Goal: Book appointment/travel/reservation

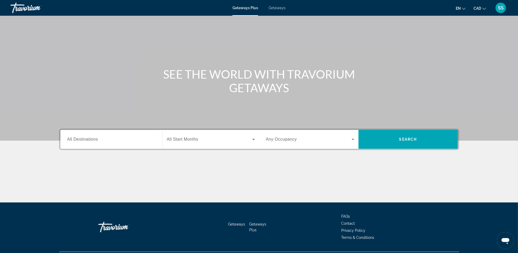
scroll to position [30, 0]
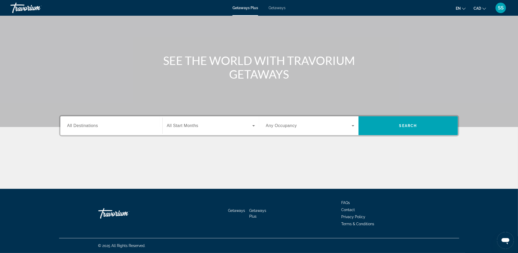
click at [279, 9] on span "Getaways" at bounding box center [277, 8] width 17 height 4
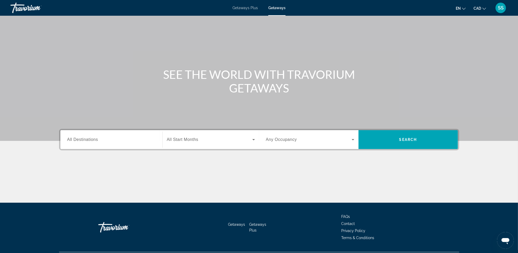
scroll to position [30, 0]
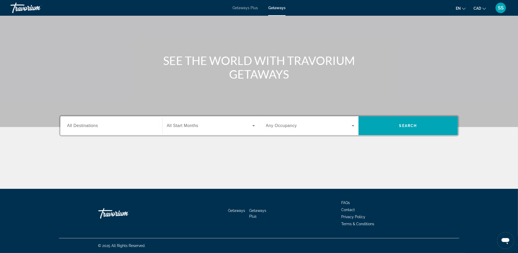
click at [96, 80] on div "SEE THE WORLD WITH TRAVORIUM GETAWAYS" at bounding box center [259, 67] width 421 height 27
click at [498, 9] on span "SS" at bounding box center [501, 7] width 6 height 5
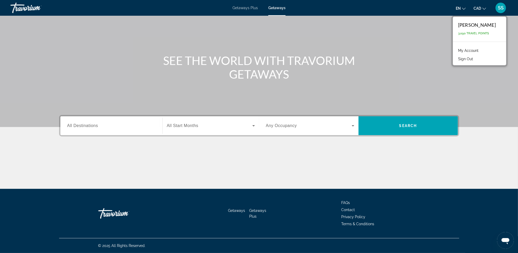
click at [418, 76] on div "SEE THE WORLD WITH TRAVORIUM GETAWAYS" at bounding box center [259, 67] width 421 height 27
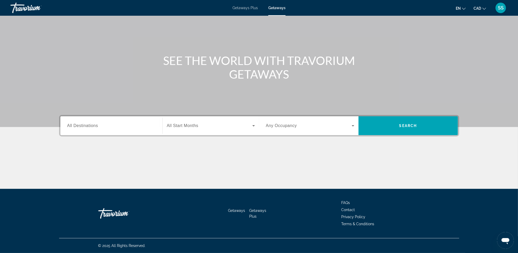
drag, startPoint x: 143, startPoint y: 129, endPoint x: 146, endPoint y: 131, distance: 4.1
click at [143, 130] on div "Search widget" at bounding box center [111, 125] width 88 height 15
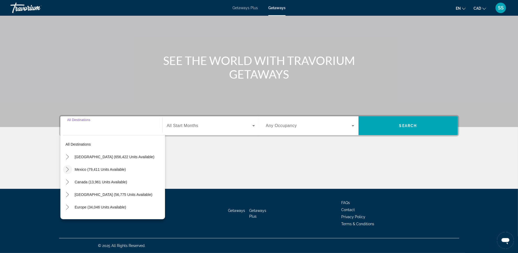
click at [64, 171] on mat-icon "Toggle Mexico (79,411 units available)" at bounding box center [67, 169] width 9 height 9
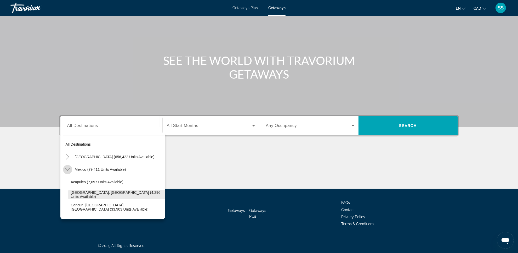
scroll to position [28, 0]
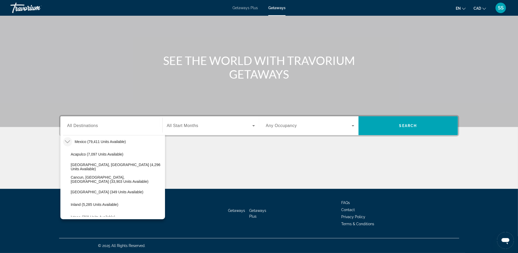
click at [150, 85] on div "Main content" at bounding box center [259, 48] width 518 height 157
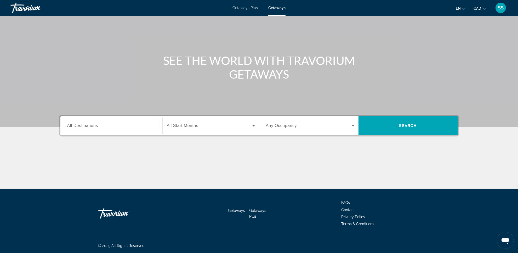
click at [130, 123] on input "Destination All Destinations" at bounding box center [111, 126] width 88 height 6
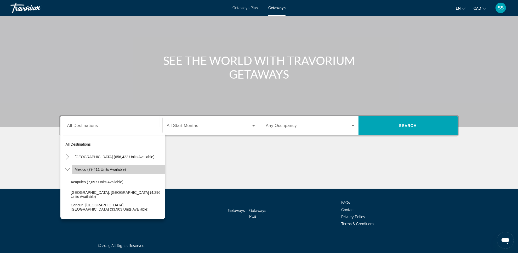
click at [120, 165] on span "Search widget" at bounding box center [118, 169] width 93 height 13
type input "**********"
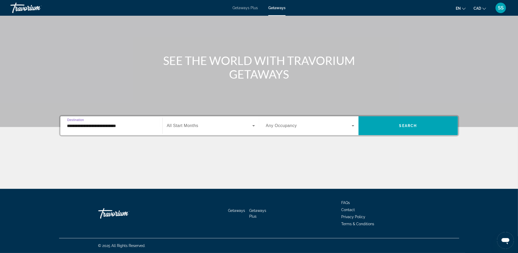
click at [248, 124] on span "Search widget" at bounding box center [210, 125] width 86 height 6
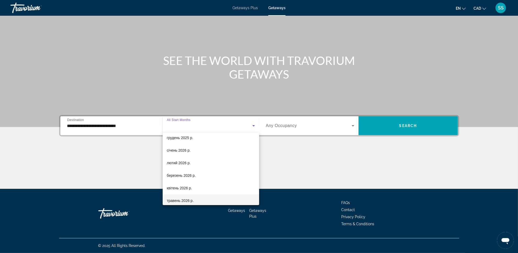
scroll to position [65, 0]
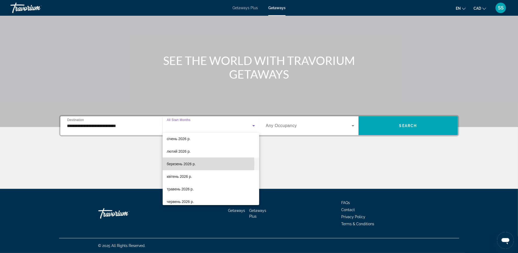
click at [190, 163] on span "березень 2026 р." at bounding box center [181, 164] width 29 height 6
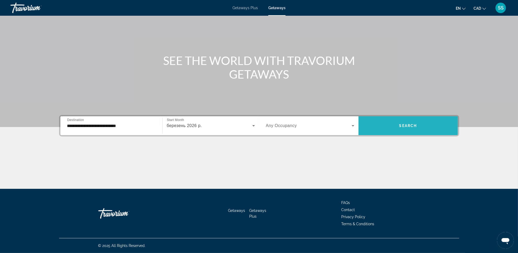
click at [401, 129] on span "Search widget" at bounding box center [407, 125] width 99 height 13
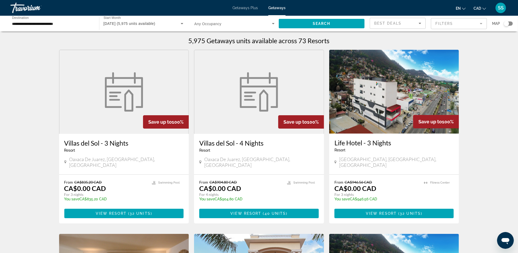
click at [509, 24] on div "Search widget" at bounding box center [508, 23] width 9 height 4
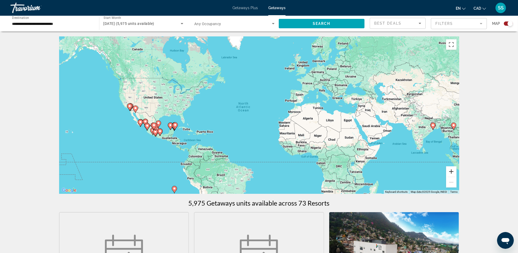
click at [450, 172] on button "Zoom in" at bounding box center [451, 171] width 10 height 10
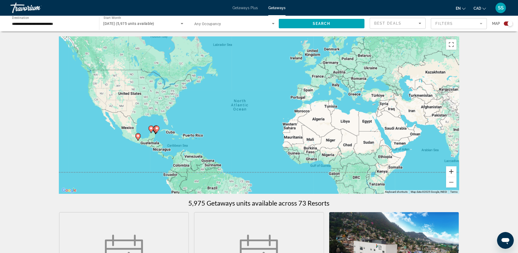
click at [450, 172] on button "Zoom in" at bounding box center [451, 171] width 10 height 10
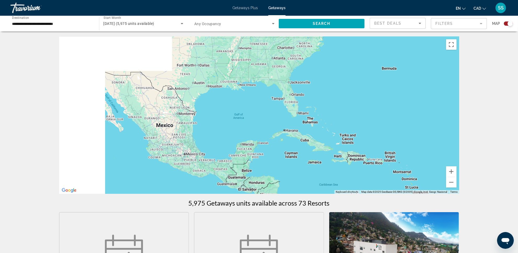
drag, startPoint x: 144, startPoint y: 140, endPoint x: 464, endPoint y: 92, distance: 323.6
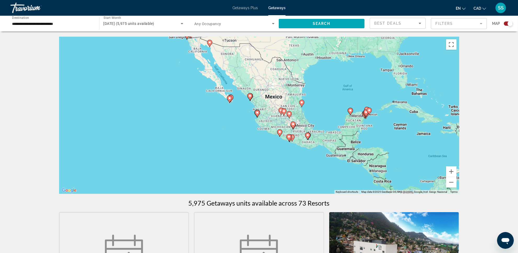
drag, startPoint x: 235, startPoint y: 143, endPoint x: 302, endPoint y: 151, distance: 68.2
click at [302, 150] on div "To activate drag with keyboard, press Alt + Enter. Once in keyboard drag state,…" at bounding box center [259, 115] width 400 height 157
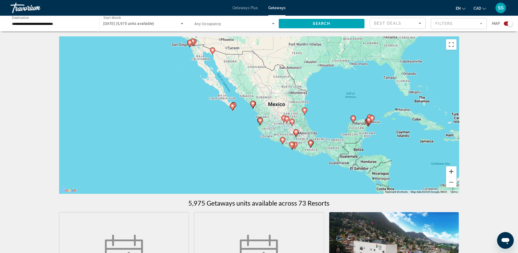
click at [449, 170] on button "Zoom in" at bounding box center [451, 171] width 10 height 10
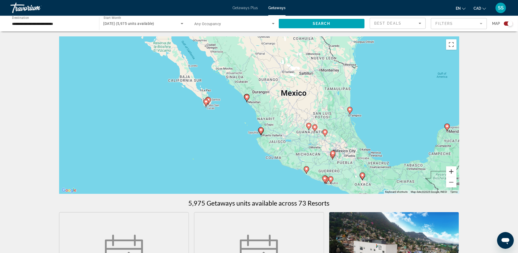
click at [449, 170] on button "Zoom in" at bounding box center [451, 171] width 10 height 10
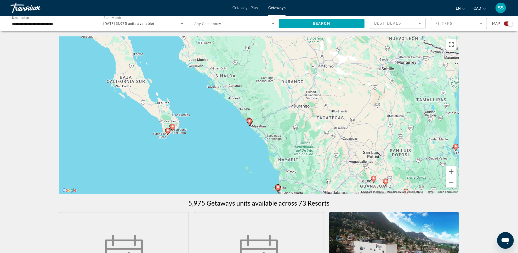
drag, startPoint x: 251, startPoint y: 89, endPoint x: 264, endPoint y: 119, distance: 32.8
click at [264, 119] on div "To activate drag with keyboard, press Alt + Enter. Once in keyboard drag state,…" at bounding box center [259, 115] width 400 height 157
click at [448, 170] on button "Zoom in" at bounding box center [451, 171] width 10 height 10
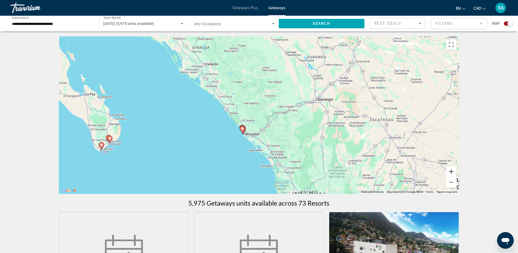
click at [448, 169] on button "Zoom in" at bounding box center [451, 171] width 10 height 10
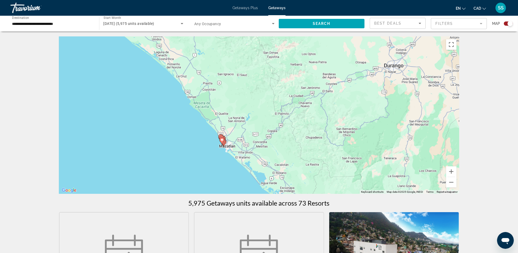
drag, startPoint x: 335, startPoint y: 160, endPoint x: 335, endPoint y: 132, distance: 28.5
click at [333, 130] on div "To activate drag with keyboard, press Alt + Enter. Once in keyboard drag state,…" at bounding box center [259, 115] width 400 height 157
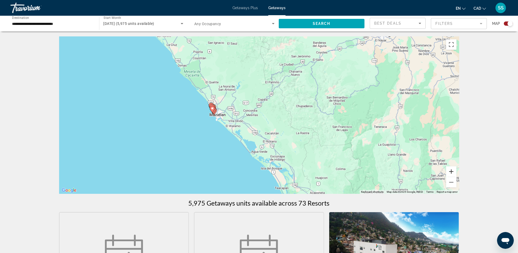
click at [453, 172] on button "Zoom in" at bounding box center [451, 171] width 10 height 10
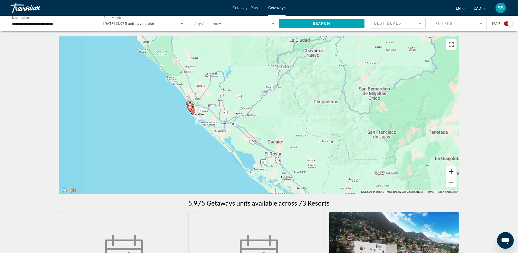
click at [452, 172] on button "Zoom in" at bounding box center [451, 171] width 10 height 10
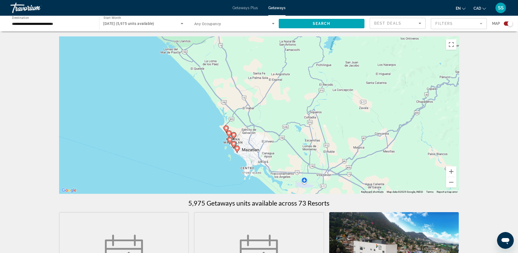
drag, startPoint x: 241, startPoint y: 130, endPoint x: 403, endPoint y: 167, distance: 166.1
click at [403, 167] on div "To activate drag with keyboard, press Alt + Enter. Once in keyboard drag state,…" at bounding box center [259, 115] width 400 height 157
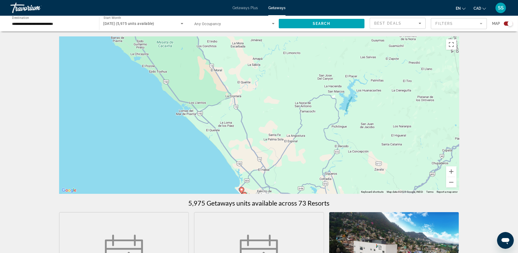
drag, startPoint x: 264, startPoint y: 93, endPoint x: 280, endPoint y: 150, distance: 59.3
click at [279, 156] on div "To activate drag with keyboard, press Alt + Enter. Once in keyboard drag state,…" at bounding box center [259, 115] width 400 height 157
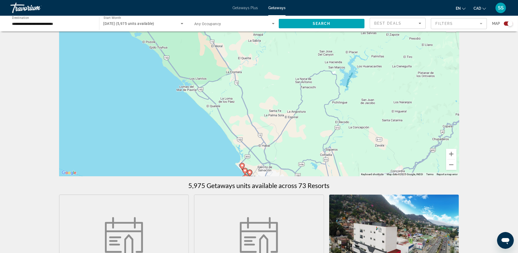
scroll to position [33, 0]
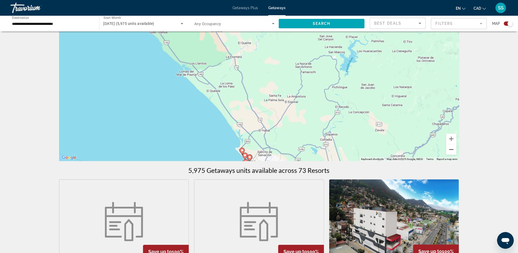
click at [449, 149] on button "Zoom out" at bounding box center [451, 149] width 10 height 10
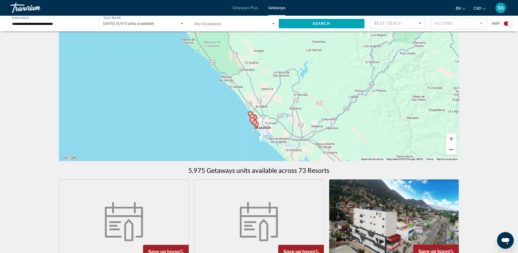
click at [449, 149] on button "Zoom out" at bounding box center [451, 149] width 10 height 10
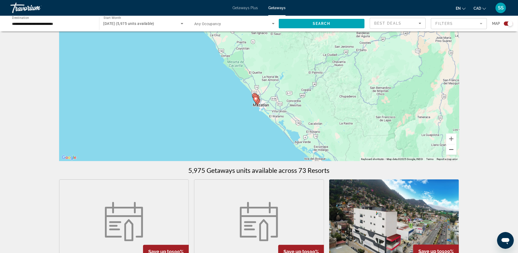
click at [449, 149] on button "Zoom out" at bounding box center [451, 149] width 10 height 10
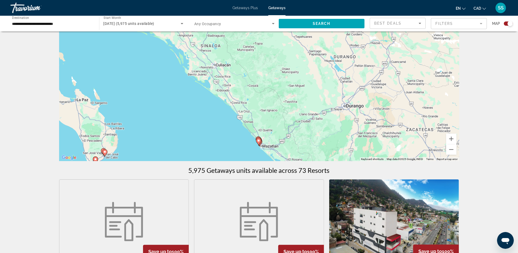
drag, startPoint x: 342, startPoint y: 93, endPoint x: 343, endPoint y: 145, distance: 52.6
click at [343, 147] on div "To activate drag with keyboard, press Alt + Enter. Once in keyboard drag state,…" at bounding box center [259, 82] width 400 height 157
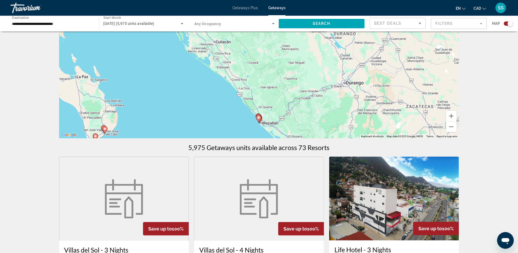
scroll to position [65, 0]
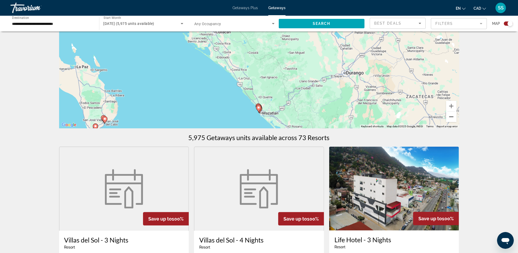
click at [453, 116] on button "Zoom out" at bounding box center [451, 116] width 10 height 10
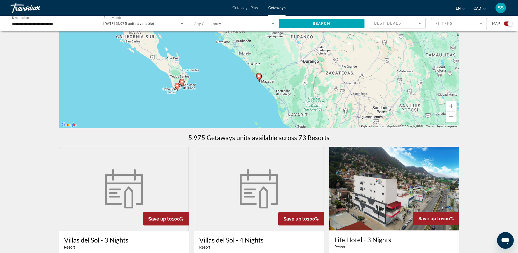
click at [453, 116] on button "Zoom out" at bounding box center [451, 116] width 10 height 10
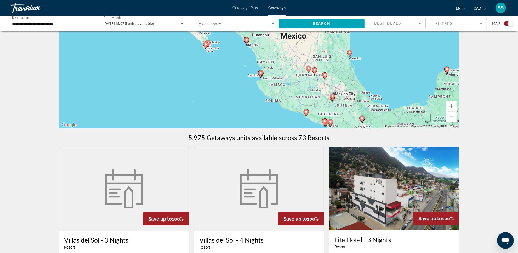
drag, startPoint x: 299, startPoint y: 82, endPoint x: 287, endPoint y: 63, distance: 22.1
click at [287, 63] on div "To activate drag with keyboard, press Alt + Enter. Once in keyboard drag state,…" at bounding box center [259, 49] width 400 height 157
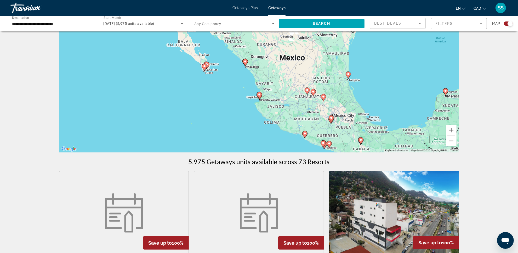
scroll to position [33, 0]
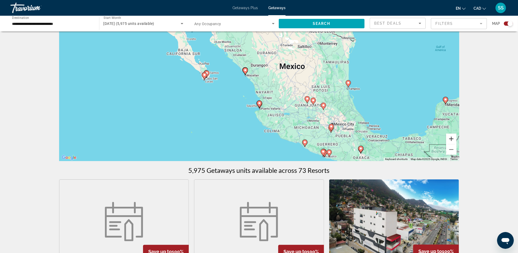
click at [451, 138] on button "Zoom in" at bounding box center [451, 138] width 10 height 10
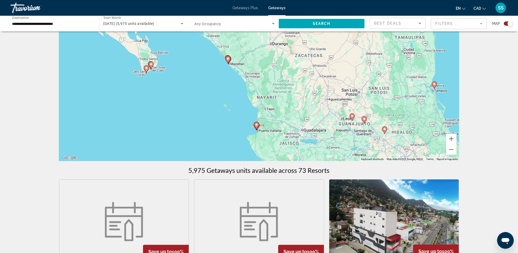
drag, startPoint x: 326, startPoint y: 115, endPoint x: 294, endPoint y: 76, distance: 50.2
click at [295, 76] on div "To activate drag with keyboard, press Alt + Enter. Once in keyboard drag state,…" at bounding box center [259, 82] width 400 height 157
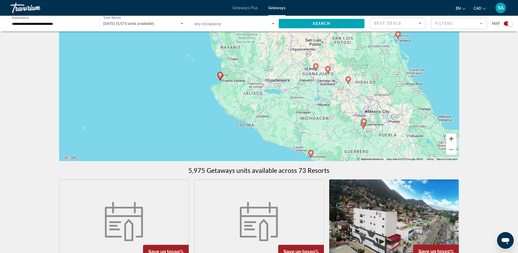
click at [454, 139] on button "Zoom in" at bounding box center [451, 138] width 10 height 10
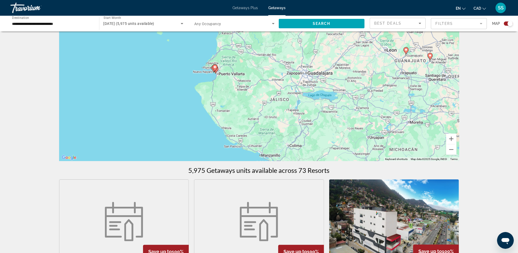
drag, startPoint x: 263, startPoint y: 111, endPoint x: 297, endPoint y: 107, distance: 34.8
click at [297, 107] on div "To activate drag with keyboard, press Alt + Enter. Once in keyboard drag state,…" at bounding box center [259, 82] width 400 height 157
click at [452, 140] on button "Zoom in" at bounding box center [451, 138] width 10 height 10
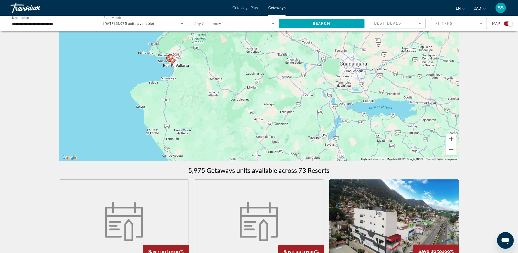
click at [452, 139] on button "Zoom in" at bounding box center [451, 138] width 10 height 10
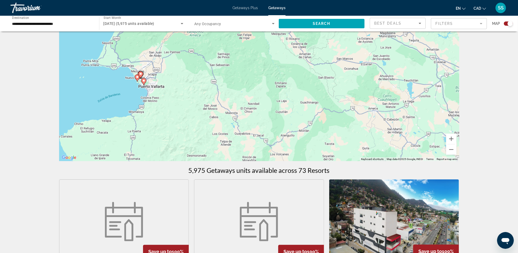
drag, startPoint x: 144, startPoint y: 72, endPoint x: 223, endPoint y: 118, distance: 91.1
click at [223, 118] on div "To activate drag with keyboard, press Alt + Enter. Once in keyboard drag state,…" at bounding box center [259, 82] width 400 height 157
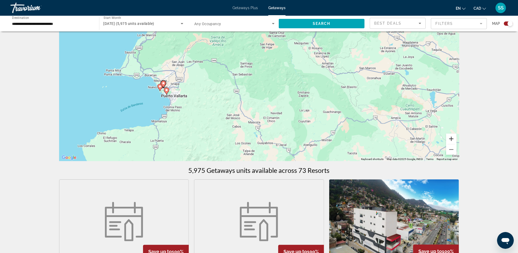
click at [450, 138] on button "Zoom in" at bounding box center [451, 138] width 10 height 10
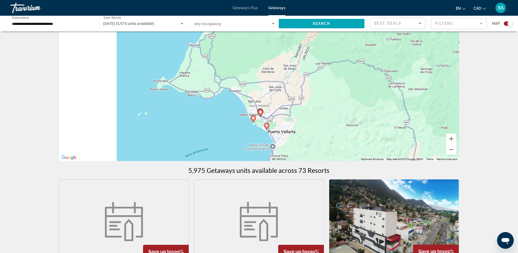
drag, startPoint x: 128, startPoint y: 114, endPoint x: 340, endPoint y: 136, distance: 213.7
click at [340, 136] on div "To activate drag with keyboard, press Alt + Enter. Once in keyboard drag state,…" at bounding box center [259, 82] width 400 height 157
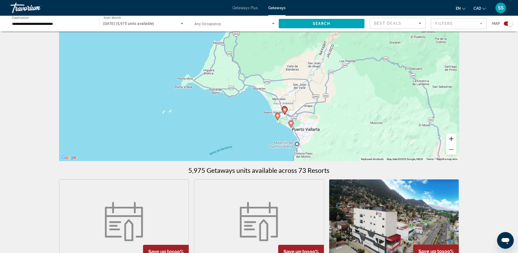
click at [453, 139] on button "Zoom in" at bounding box center [451, 138] width 10 height 10
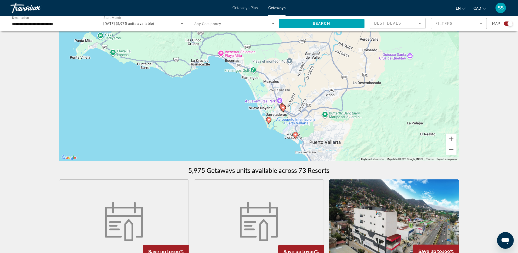
drag, startPoint x: 373, startPoint y: 127, endPoint x: 343, endPoint y: 85, distance: 51.5
click at [341, 83] on div "To activate drag with keyboard, press Alt + Enter. Once in keyboard drag state,…" at bounding box center [259, 82] width 400 height 157
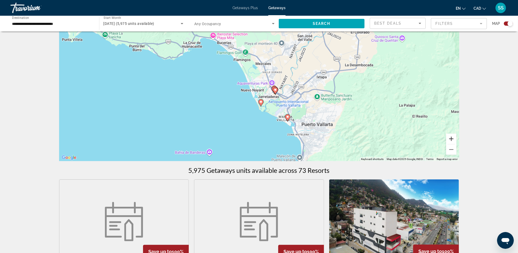
click at [452, 139] on button "Zoom in" at bounding box center [451, 138] width 10 height 10
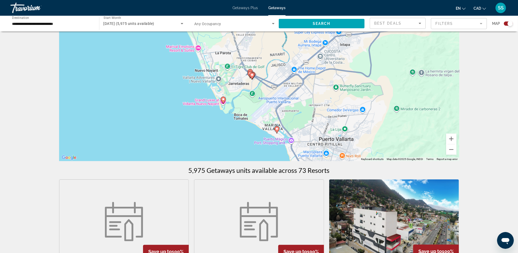
drag, startPoint x: 354, startPoint y: 121, endPoint x: 307, endPoint y: 84, distance: 59.9
click at [307, 84] on div "To activate drag with keyboard, press Alt + Enter. Once in keyboard drag state,…" at bounding box center [259, 82] width 400 height 157
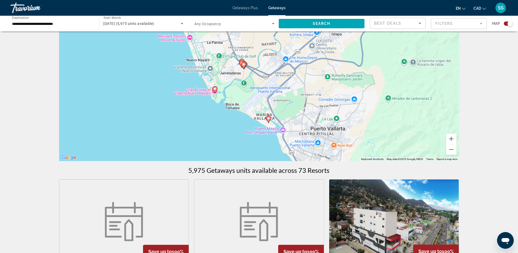
click at [267, 117] on icon "Main content" at bounding box center [268, 119] width 5 height 7
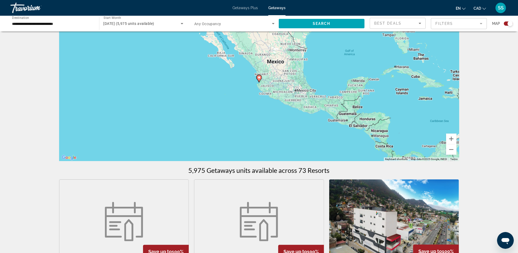
click at [258, 77] on image "Main content" at bounding box center [259, 77] width 3 height 3
type input "**********"
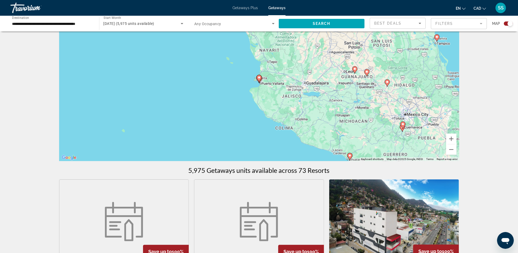
click at [261, 82] on gmp-advanced-marker "Main content" at bounding box center [259, 79] width 5 height 8
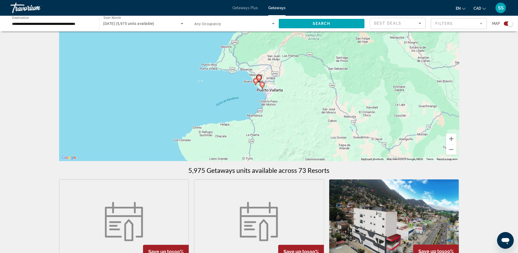
click at [264, 87] on gmp-advanced-marker "Main content" at bounding box center [262, 85] width 5 height 8
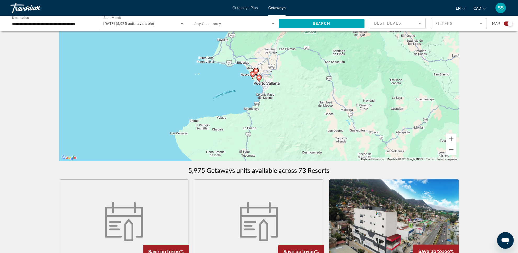
click at [259, 79] on icon "Main content" at bounding box center [259, 78] width 5 height 7
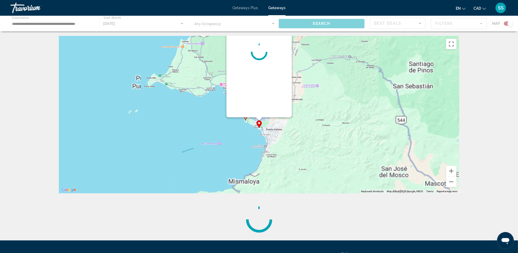
scroll to position [0, 0]
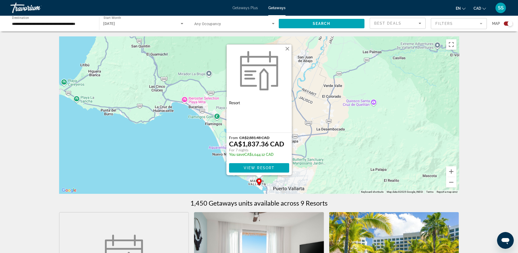
click at [289, 47] on button "Close" at bounding box center [287, 49] width 8 height 8
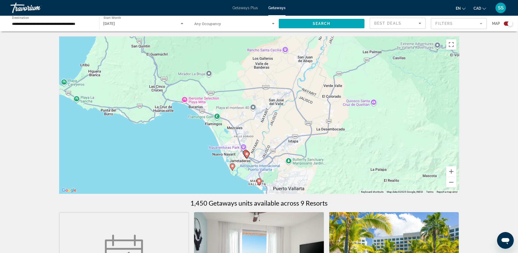
click at [235, 167] on div "To navigate, press the arrow keys. To activate drag with keyboard, press Alt + …" at bounding box center [259, 115] width 400 height 157
click at [233, 166] on image "Main content" at bounding box center [232, 165] width 3 height 3
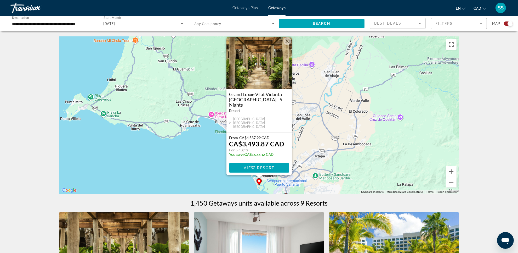
click at [314, 125] on div "To activate drag with keyboard, press Alt + Enter. Once in keyboard drag state,…" at bounding box center [259, 115] width 400 height 157
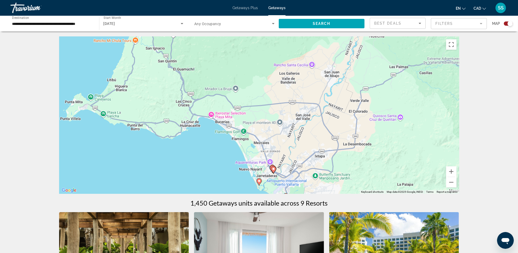
click at [274, 170] on icon "Main content" at bounding box center [273, 169] width 5 height 7
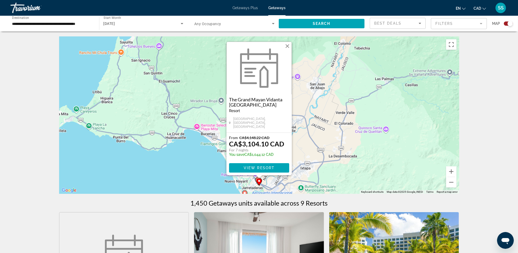
click at [309, 149] on div "To activate drag with keyboard, press Alt + Enter. Once in keyboard drag state,…" at bounding box center [259, 115] width 400 height 157
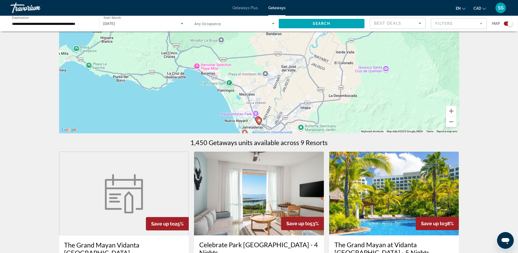
scroll to position [65, 0]
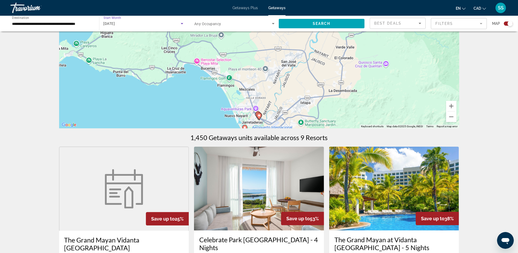
click at [138, 26] on div "March 2026" at bounding box center [142, 23] width 77 height 6
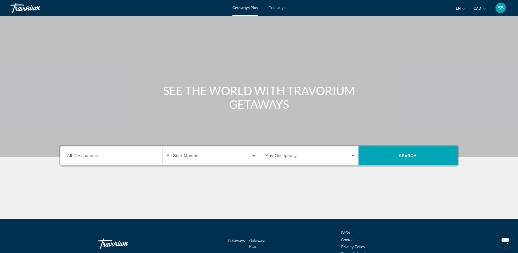
click at [275, 8] on span "Getaways" at bounding box center [277, 8] width 17 height 4
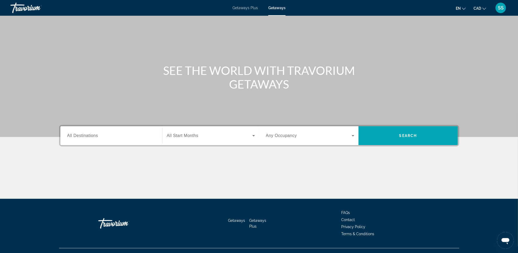
scroll to position [30, 0]
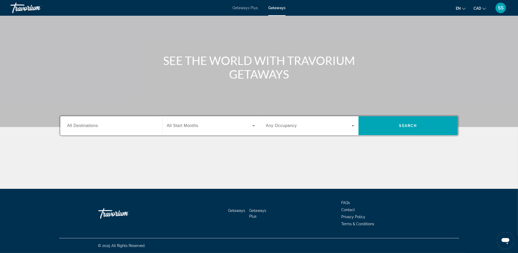
click at [115, 129] on div "Search widget" at bounding box center [111, 125] width 88 height 15
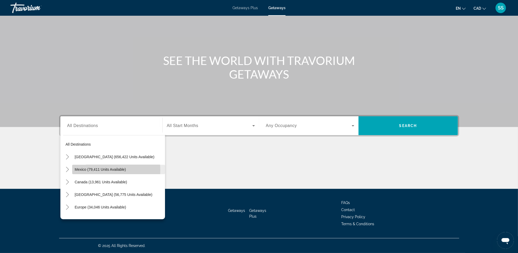
click at [90, 170] on span "Mexico (79,411 units available)" at bounding box center [100, 169] width 51 height 4
type input "**********"
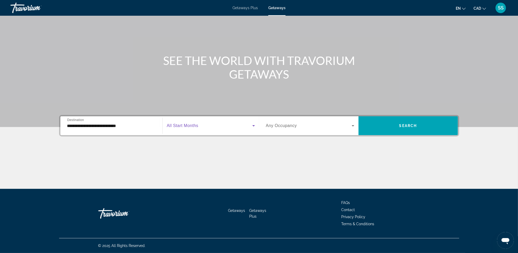
click at [247, 124] on span "Search widget" at bounding box center [210, 125] width 86 height 6
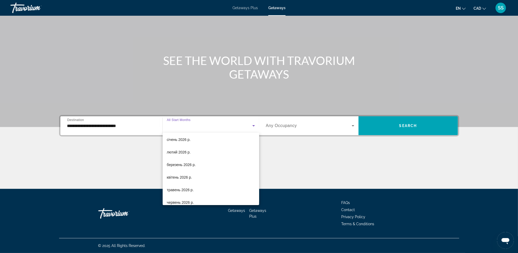
scroll to position [65, 0]
click at [190, 174] on span "квітень 2026 р." at bounding box center [179, 176] width 25 height 6
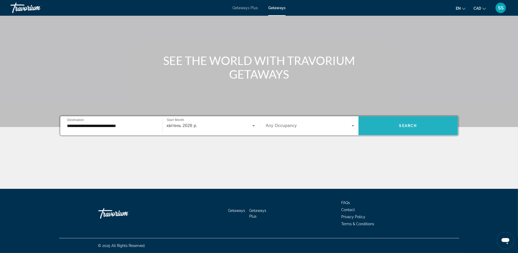
click at [412, 123] on span "Search" at bounding box center [408, 125] width 18 height 4
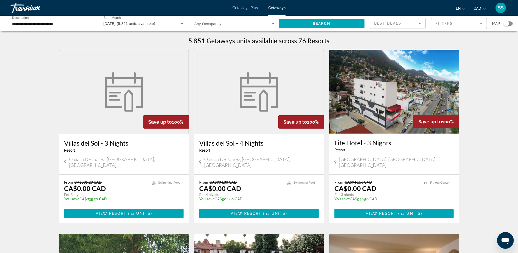
click at [509, 24] on div "Search widget" at bounding box center [506, 23] width 5 height 5
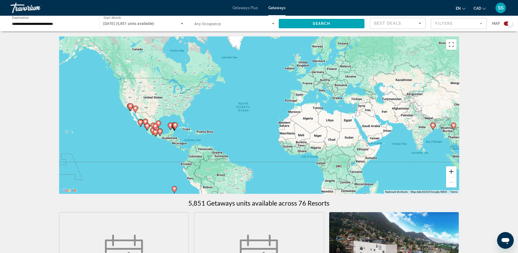
click at [453, 172] on button "Zoom in" at bounding box center [451, 171] width 10 height 10
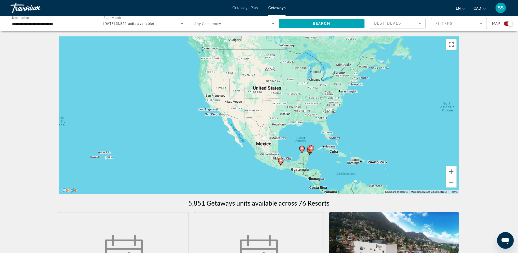
drag, startPoint x: 263, startPoint y: 155, endPoint x: 506, endPoint y: 163, distance: 243.3
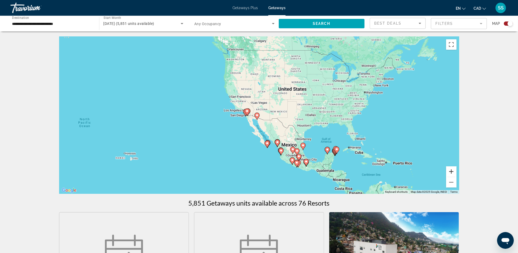
click at [452, 171] on button "Zoom in" at bounding box center [451, 171] width 10 height 10
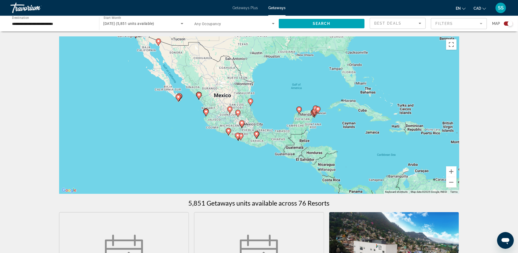
drag, startPoint x: 369, startPoint y: 149, endPoint x: 269, endPoint y: 68, distance: 128.6
click at [269, 68] on div "To activate drag with keyboard, press Alt + Enter. Once in keyboard drag state,…" at bounding box center [259, 115] width 400 height 157
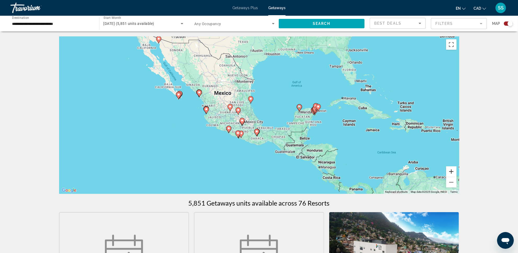
click at [450, 173] on button "Zoom in" at bounding box center [451, 171] width 10 height 10
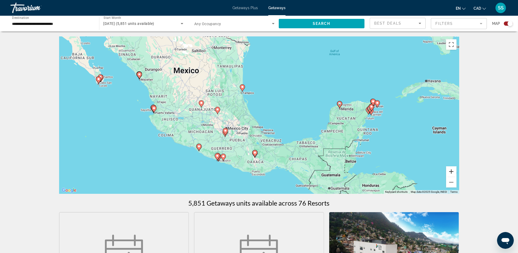
click at [450, 173] on button "Zoom in" at bounding box center [451, 171] width 10 height 10
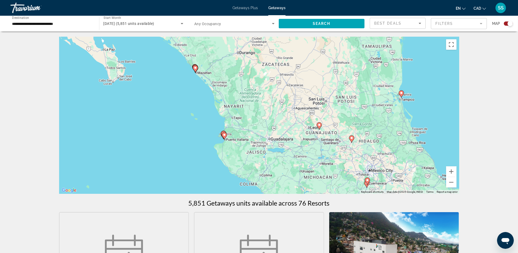
drag, startPoint x: 256, startPoint y: 135, endPoint x: 432, endPoint y: 164, distance: 178.4
click at [432, 164] on div "To activate drag with keyboard, press Alt + Enter. Once in keyboard drag state,…" at bounding box center [259, 115] width 400 height 157
click at [450, 174] on button "Zoom in" at bounding box center [451, 171] width 10 height 10
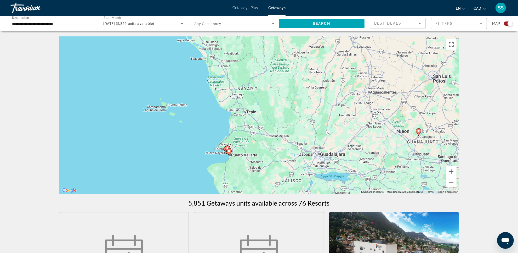
drag, startPoint x: 288, startPoint y: 153, endPoint x: 383, endPoint y: 164, distance: 96.0
click at [330, 147] on div "To activate drag with keyboard, press Alt + Enter. Once in keyboard drag state,…" at bounding box center [259, 115] width 400 height 157
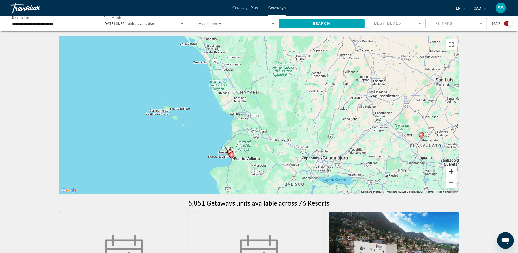
click at [450, 172] on button "Zoom in" at bounding box center [451, 171] width 10 height 10
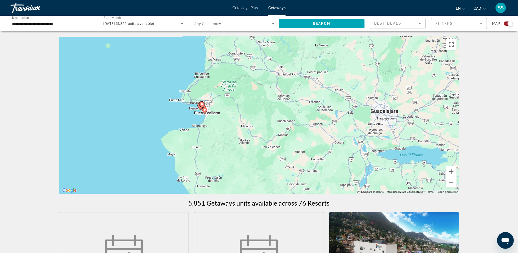
drag, startPoint x: 340, startPoint y: 166, endPoint x: 341, endPoint y: 76, distance: 90.2
click at [341, 76] on div "To activate drag with keyboard, press Alt + Enter. Once in keyboard drag state,…" at bounding box center [259, 115] width 400 height 157
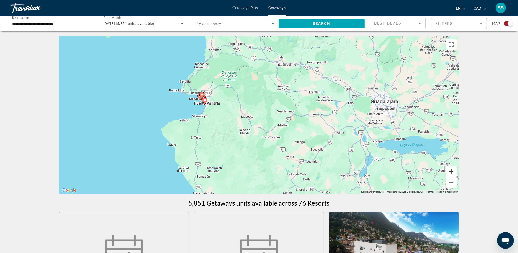
click at [451, 170] on button "Zoom in" at bounding box center [451, 171] width 10 height 10
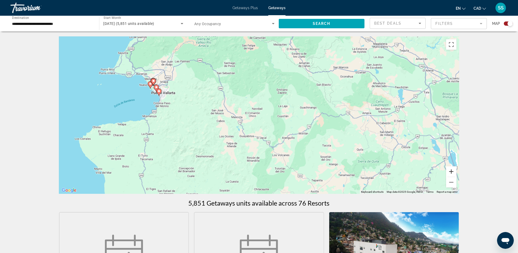
click at [451, 170] on button "Zoom in" at bounding box center [451, 171] width 10 height 10
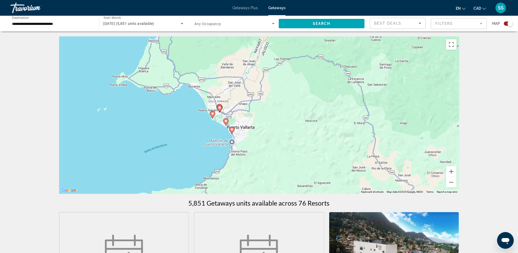
drag, startPoint x: 93, startPoint y: 73, endPoint x: 299, endPoint y: 141, distance: 216.7
click at [292, 139] on div "To activate drag with keyboard, press Alt + Enter. Once in keyboard drag state,…" at bounding box center [259, 115] width 400 height 157
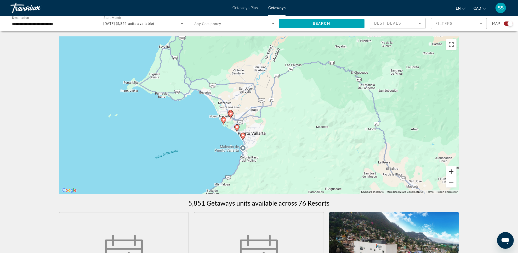
click at [453, 171] on button "Zoom in" at bounding box center [451, 171] width 10 height 10
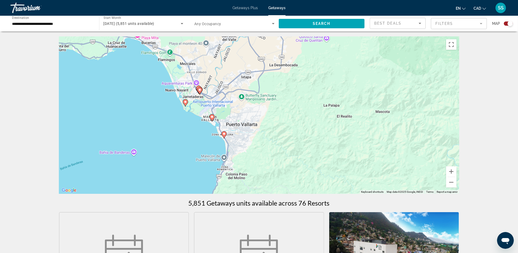
drag, startPoint x: 314, startPoint y: 150, endPoint x: 312, endPoint y: 124, distance: 26.7
click at [312, 124] on div "To activate drag with keyboard, press Alt + Enter. Once in keyboard drag state,…" at bounding box center [259, 115] width 400 height 157
click at [223, 135] on image "Main content" at bounding box center [224, 133] width 3 height 3
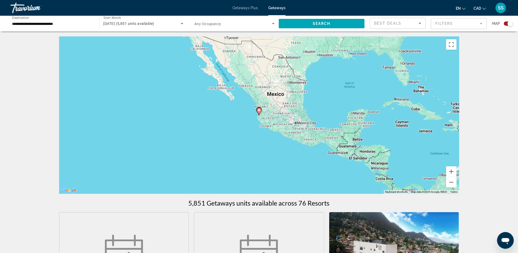
click at [257, 114] on gmp-advanced-marker "Main content" at bounding box center [259, 111] width 5 height 8
type input "**********"
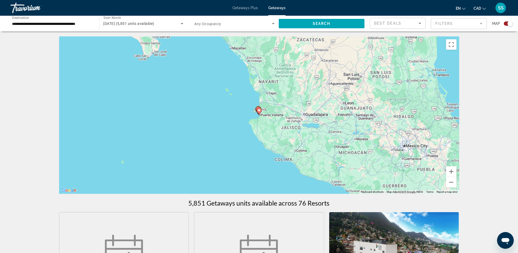
click at [259, 113] on icon "Main content" at bounding box center [259, 111] width 5 height 7
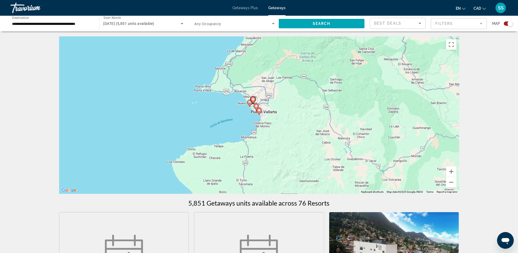
click at [259, 113] on icon "Main content" at bounding box center [259, 111] width 5 height 7
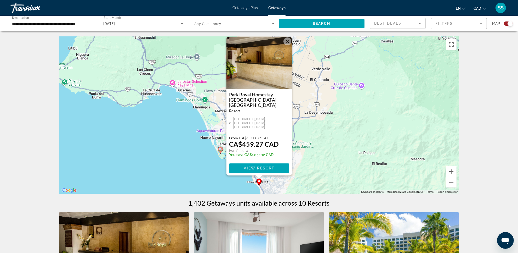
click at [189, 146] on div "To activate drag with keyboard, press Alt + Enter. Once in keyboard drag state,…" at bounding box center [259, 115] width 400 height 157
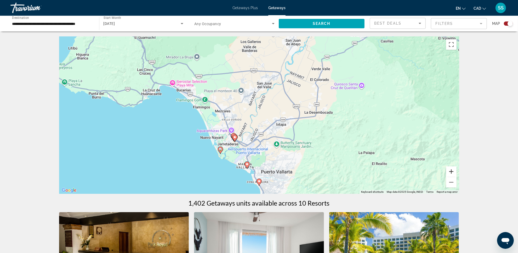
click at [449, 170] on button "Zoom in" at bounding box center [451, 171] width 10 height 10
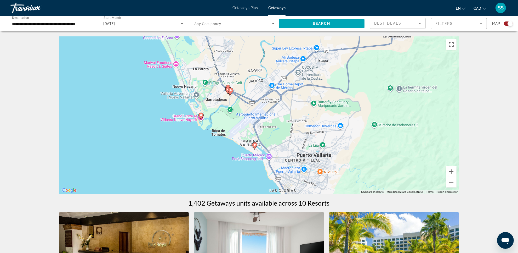
drag, startPoint x: 339, startPoint y: 177, endPoint x: 371, endPoint y: 77, distance: 104.6
click at [371, 77] on div "To activate drag with keyboard, press Alt + Enter. Once in keyboard drag state,…" at bounding box center [259, 115] width 400 height 157
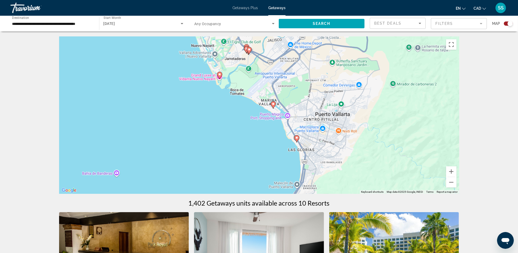
click at [273, 105] on image "Main content" at bounding box center [273, 103] width 3 height 3
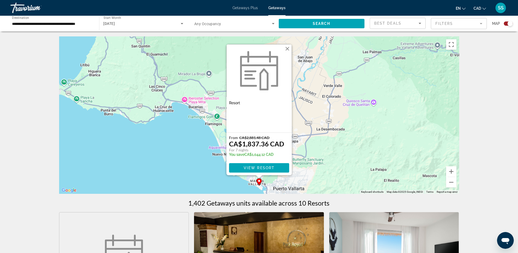
click at [196, 137] on div "To activate drag with keyboard, press Alt + Enter. Once in keyboard drag state,…" at bounding box center [259, 115] width 400 height 157
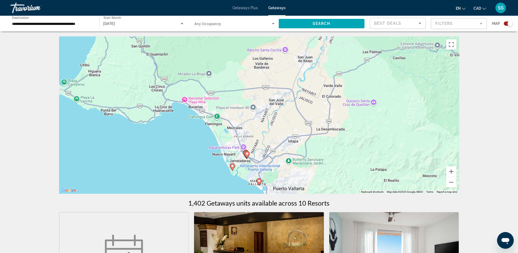
click at [231, 168] on gmp-advanced-marker "Main content" at bounding box center [232, 167] width 5 height 8
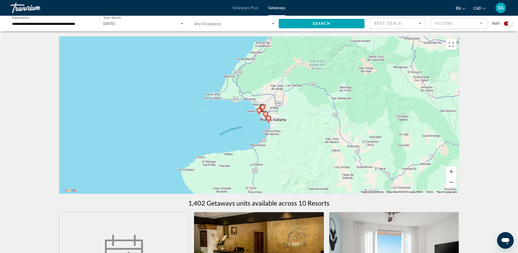
drag, startPoint x: 243, startPoint y: 123, endPoint x: 262, endPoint y: 123, distance: 19.6
click at [243, 123] on div "To navigate, press the arrow keys. To activate drag with keyboard, press Alt + …" at bounding box center [259, 115] width 400 height 157
click at [269, 117] on image "Main content" at bounding box center [268, 117] width 3 height 3
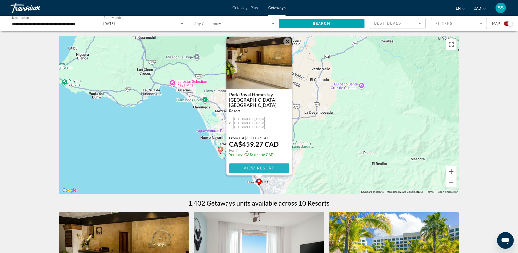
click at [269, 166] on span "View Resort" at bounding box center [258, 168] width 31 height 4
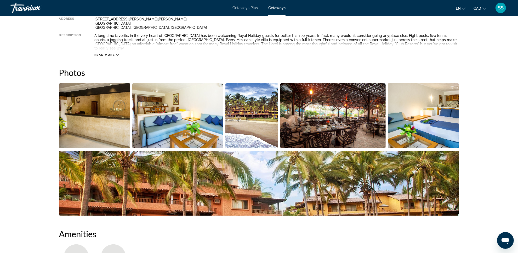
scroll to position [229, 0]
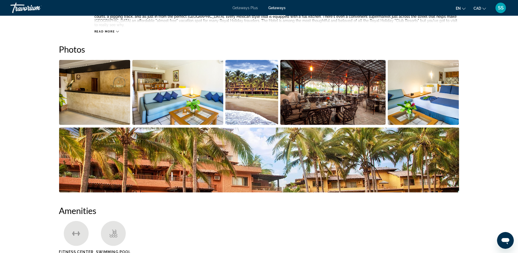
click at [109, 104] on img "Open full-screen image slider" at bounding box center [94, 92] width 71 height 65
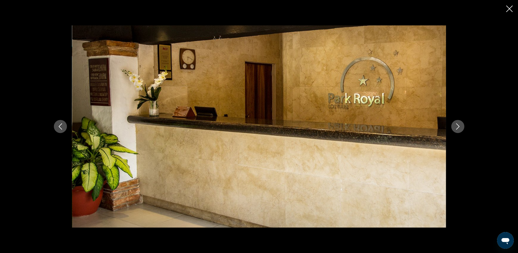
click at [455, 127] on icon "Next image" at bounding box center [458, 126] width 6 height 6
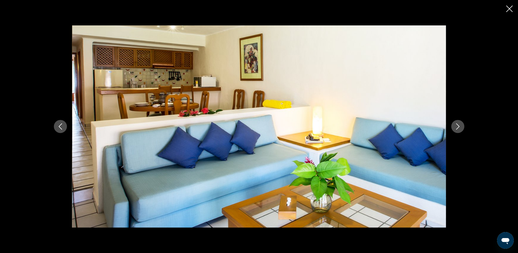
click at [455, 127] on icon "Next image" at bounding box center [458, 126] width 6 height 6
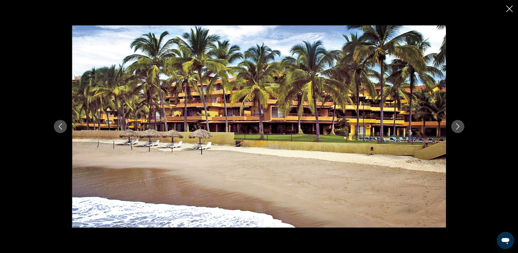
click at [455, 127] on icon "Next image" at bounding box center [458, 126] width 6 height 6
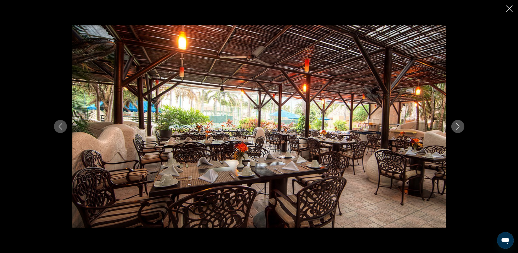
click at [455, 127] on icon "Next image" at bounding box center [458, 126] width 6 height 6
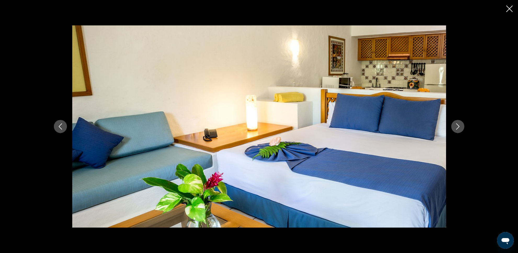
click at [455, 127] on icon "Next image" at bounding box center [458, 126] width 6 height 6
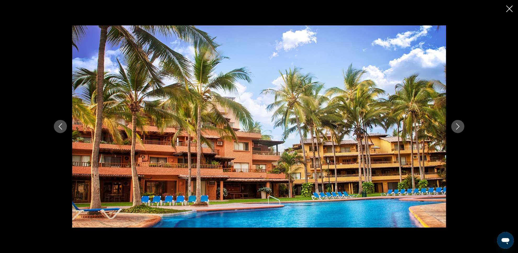
click at [455, 127] on icon "Next image" at bounding box center [458, 126] width 6 height 6
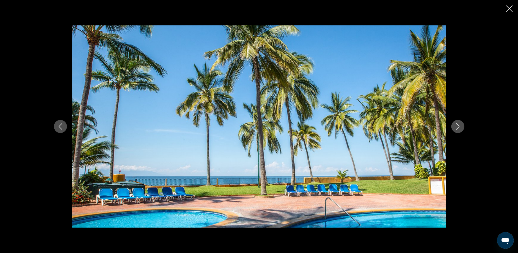
click at [455, 127] on icon "Next image" at bounding box center [458, 126] width 6 height 6
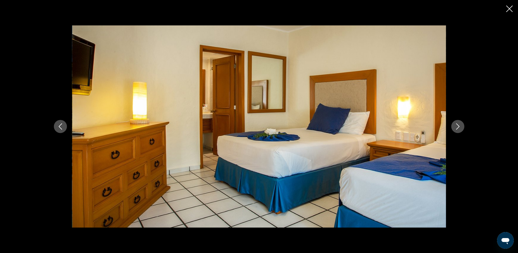
click at [455, 127] on icon "Next image" at bounding box center [458, 126] width 6 height 6
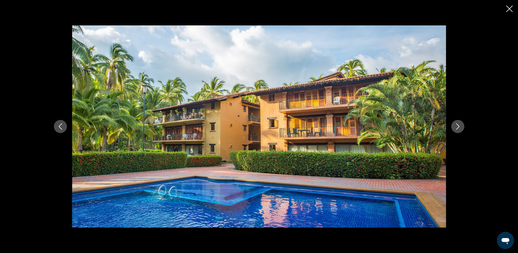
click at [509, 10] on icon "Close slideshow" at bounding box center [509, 8] width 7 height 7
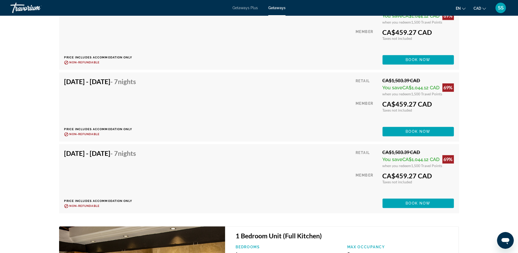
scroll to position [1144, 0]
